Goal: Task Accomplishment & Management: Manage account settings

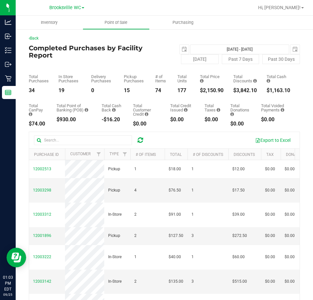
click at [68, 12] on div "Brooksville WC" at bounding box center [66, 8] width 95 height 10
click at [68, 9] on span "Brooksville WC" at bounding box center [65, 8] width 32 height 6
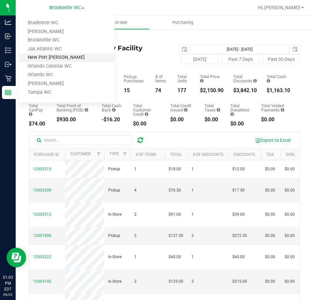
click at [57, 57] on link "New Port Richey WC" at bounding box center [66, 57] width 95 height 9
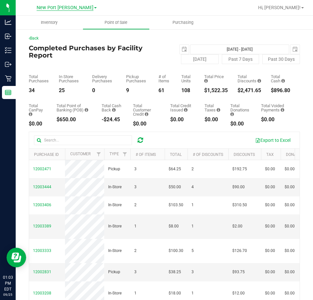
click at [66, 9] on span "New Port Richey WC" at bounding box center [65, 8] width 57 height 6
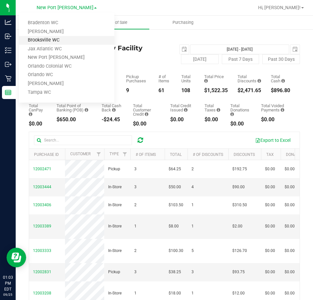
click at [60, 39] on link "Brooksville WC" at bounding box center [66, 40] width 95 height 9
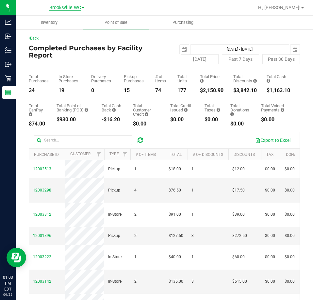
click at [59, 8] on span "Brooksville WC" at bounding box center [65, 8] width 32 height 6
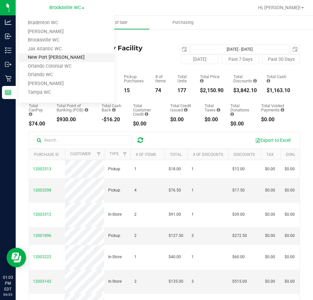
click at [64, 55] on link "New Port Richey WC" at bounding box center [66, 57] width 95 height 9
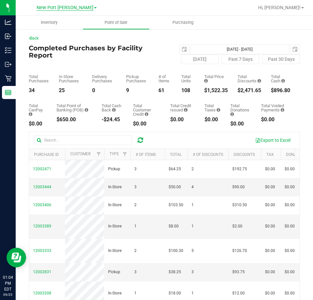
click at [72, 7] on span "New Port Richey WC" at bounding box center [65, 8] width 57 height 6
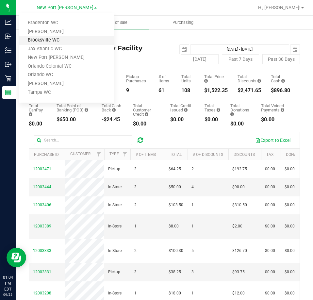
click at [61, 39] on link "Brooksville WC" at bounding box center [66, 40] width 95 height 9
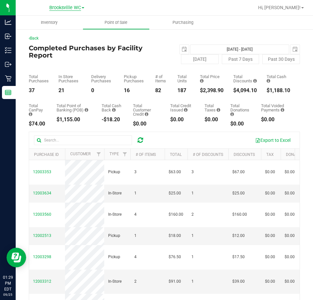
click at [60, 7] on span "Brooksville WC" at bounding box center [65, 8] width 32 height 6
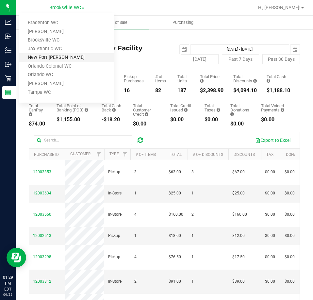
click at [61, 57] on link "New Port Richey WC" at bounding box center [66, 57] width 95 height 9
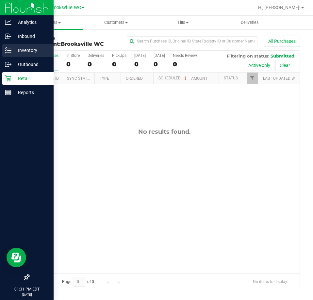
click at [2, 52] on link "Inventory" at bounding box center [27, 51] width 54 height 14
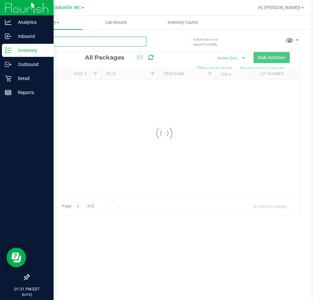
click at [94, 42] on div "Inventory All packages All inventory Waste log Create inventory Lab Results Inv…" at bounding box center [164, 158] width 297 height 284
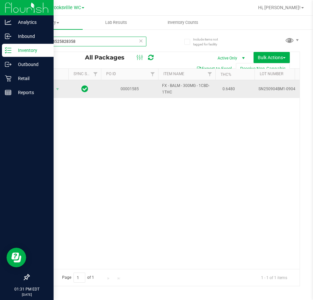
type input "0984444525828358"
click at [50, 94] on td "Action Action Edit attributes Global inventory Locate package Package audit log…" at bounding box center [48, 89] width 39 height 18
click at [49, 88] on span "Action" at bounding box center [45, 89] width 18 height 9
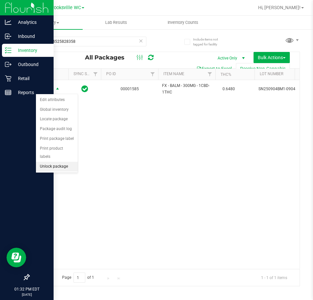
click at [54, 162] on li "Unlock package" at bounding box center [57, 167] width 42 height 10
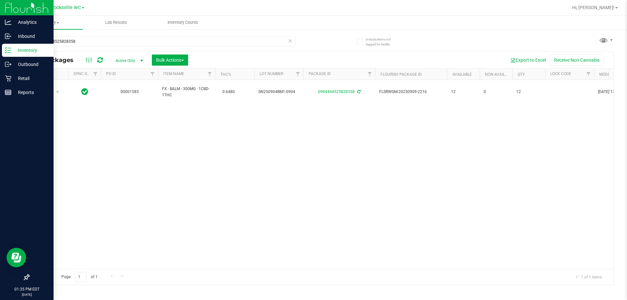
click at [64, 201] on div "Action Action Adjust qty Create package Edit attributes Global inventory Locate…" at bounding box center [321, 174] width 584 height 189
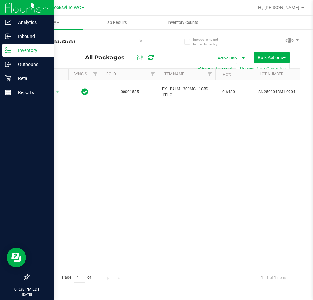
click at [104, 46] on div "0984444525828358" at bounding box center [88, 44] width 118 height 15
click at [101, 37] on input "0984444525828358" at bounding box center [88, 42] width 118 height 10
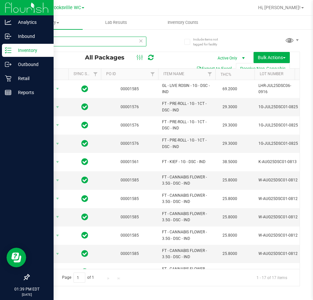
type input "dsc"
click at [11, 77] on icon at bounding box center [8, 78] width 7 height 7
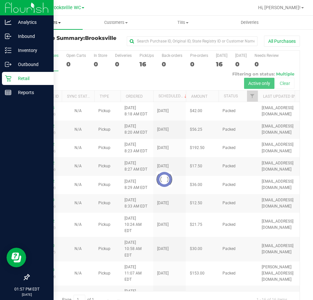
click at [52, 25] on span "Purchases" at bounding box center [49, 23] width 67 height 6
click at [42, 46] on span "Fulfillment" at bounding box center [36, 47] width 40 height 6
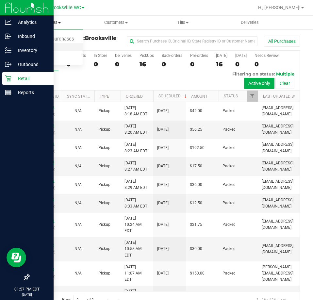
click at [42, 46] on span "Fulfillment" at bounding box center [36, 47] width 40 height 6
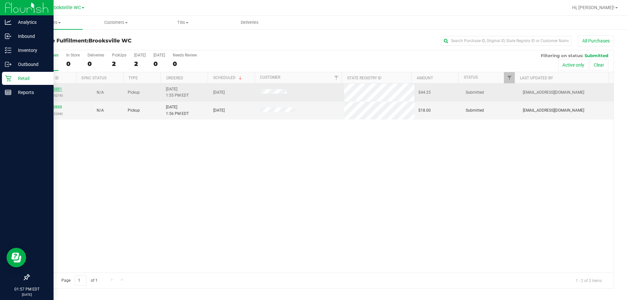
click at [55, 89] on link "12003881" at bounding box center [53, 89] width 18 height 5
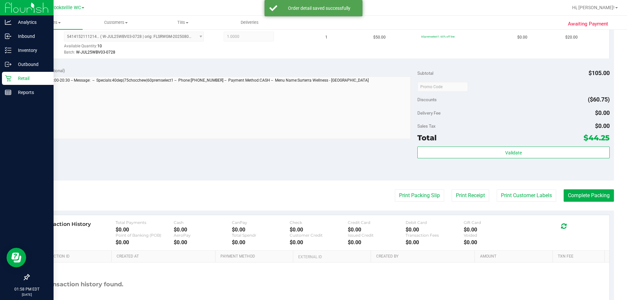
scroll to position [294, 0]
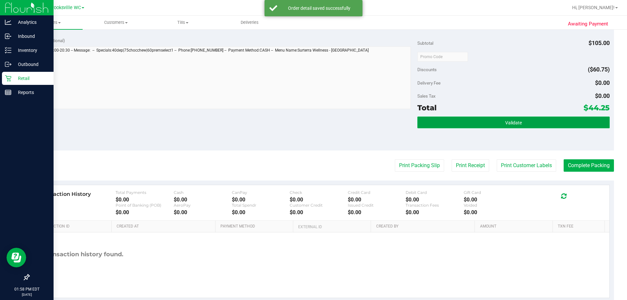
click at [312, 124] on button "Validate" at bounding box center [513, 123] width 192 height 12
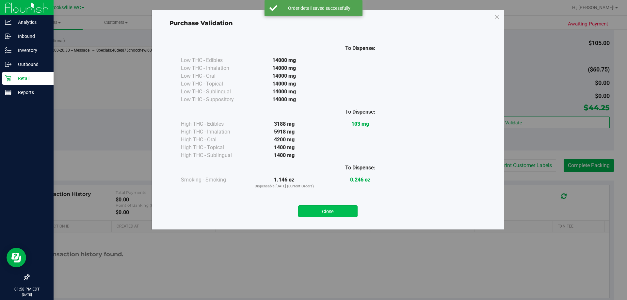
click at [312, 208] on button "Close" at bounding box center [327, 211] width 59 height 12
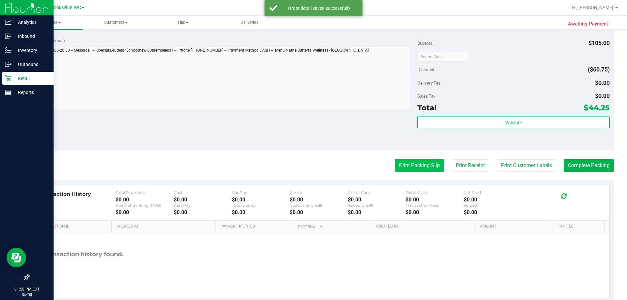
drag, startPoint x: 392, startPoint y: 172, endPoint x: 390, endPoint y: 167, distance: 5.3
click at [312, 172] on purchase-details "Back Edit Purchase Cancel Purchase View Profile # 12003881 BioTrack ID: - Submi…" at bounding box center [321, 21] width 585 height 561
click at [312, 162] on button "Print Packing Slip" at bounding box center [419, 165] width 49 height 12
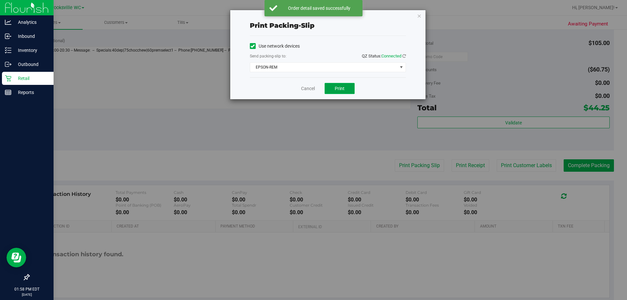
click at [312, 85] on button "Print" at bounding box center [340, 88] width 30 height 11
click at [310, 87] on link "Cancel" at bounding box center [308, 88] width 14 height 7
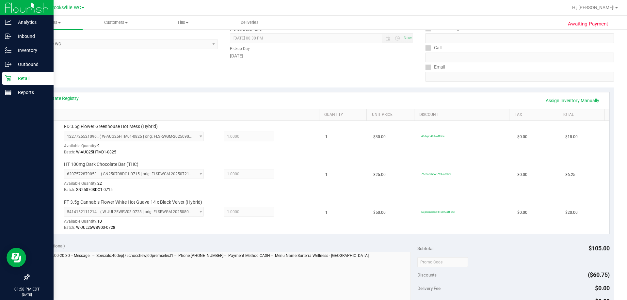
scroll to position [229, 0]
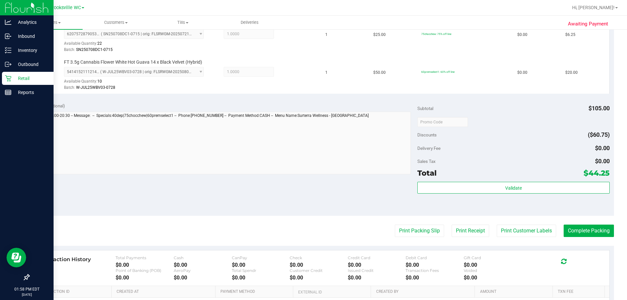
click at [312, 237] on purchase-details "Back Edit Purchase Cancel Purchase View Profile # 12003881 BioTrack ID: - Submi…" at bounding box center [321, 87] width 585 height 561
click at [312, 231] on button "Complete Packing" at bounding box center [589, 231] width 50 height 12
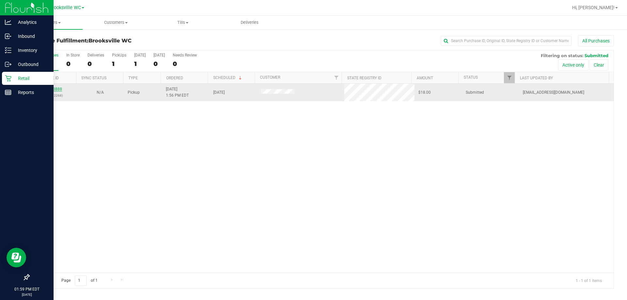
click at [56, 87] on link "12003888" at bounding box center [53, 89] width 18 height 5
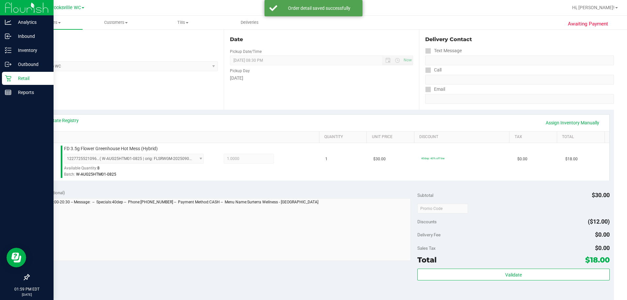
scroll to position [131, 0]
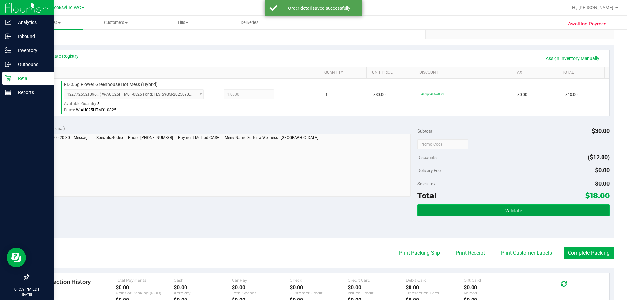
click at [312, 212] on span "Validate" at bounding box center [513, 210] width 17 height 5
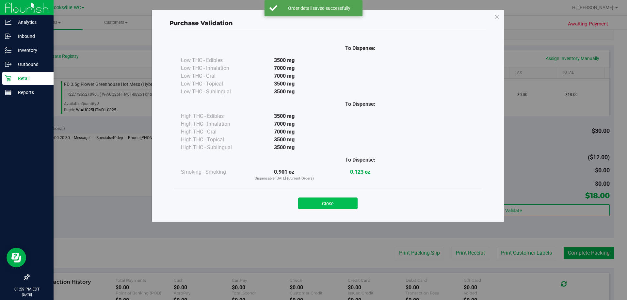
click at [312, 204] on button "Close" at bounding box center [327, 204] width 59 height 12
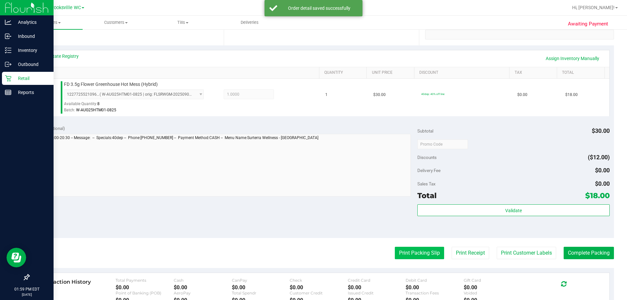
click at [312, 247] on button "Print Packing Slip" at bounding box center [419, 253] width 49 height 12
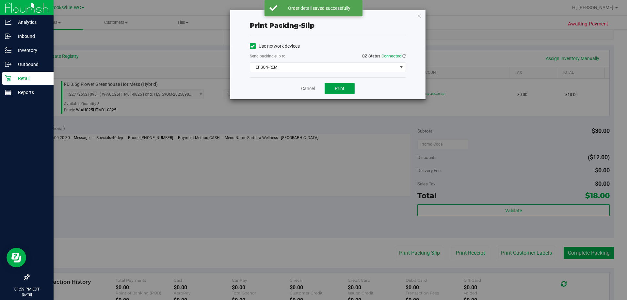
click at [312, 89] on button "Print" at bounding box center [340, 88] width 30 height 11
click at [308, 89] on link "Cancel" at bounding box center [308, 88] width 14 height 7
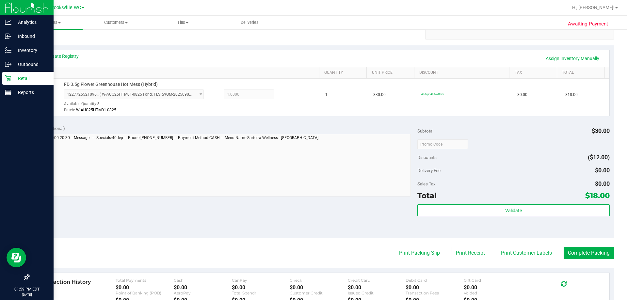
scroll to position [229, 0]
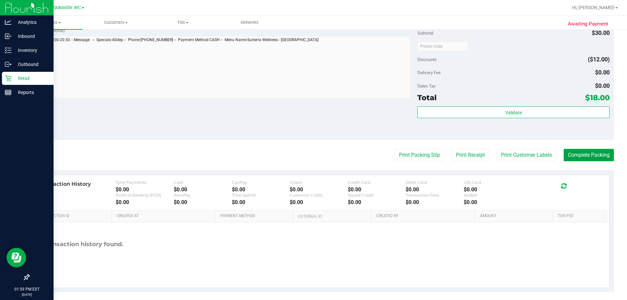
click at [312, 156] on button "Complete Packing" at bounding box center [589, 155] width 50 height 12
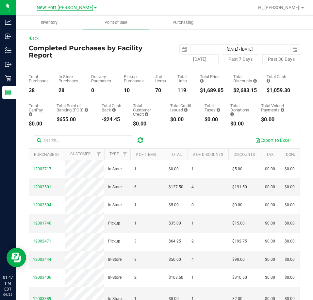
click at [61, 6] on span "New Port Richey WC" at bounding box center [65, 8] width 57 height 6
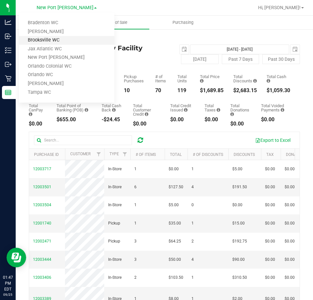
click at [59, 36] on link "Brooksville WC" at bounding box center [66, 40] width 95 height 9
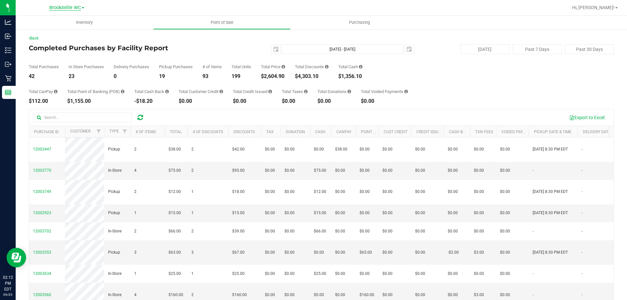
click at [59, 9] on span "Brooksville WC" at bounding box center [65, 8] width 32 height 6
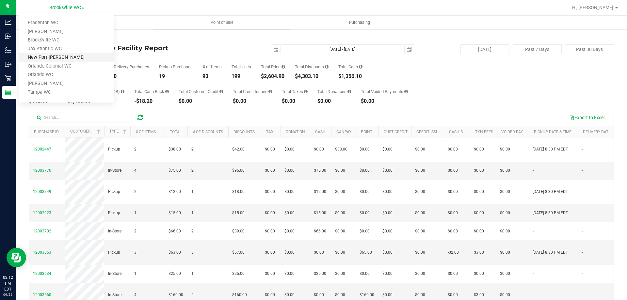
click at [63, 56] on link "New Port [PERSON_NAME]" at bounding box center [66, 57] width 95 height 9
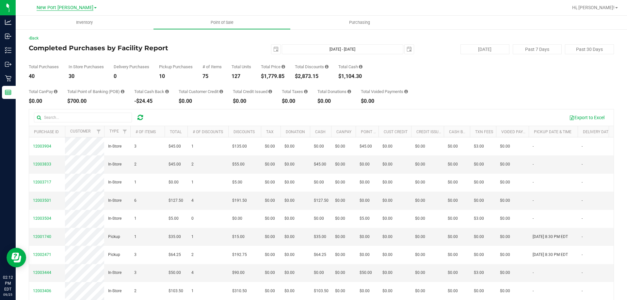
click at [74, 6] on span "New Port [PERSON_NAME]" at bounding box center [65, 8] width 57 height 6
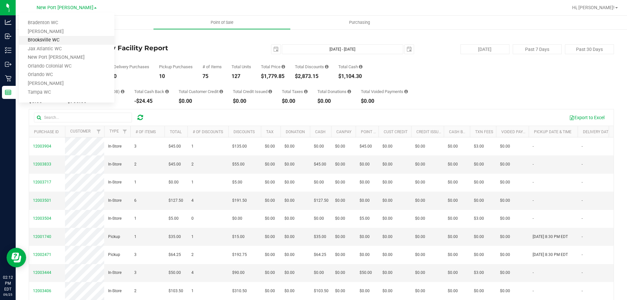
click at [70, 39] on link "Brooksville WC" at bounding box center [66, 40] width 95 height 9
